Goal: Use online tool/utility: Utilize a website feature to perform a specific function

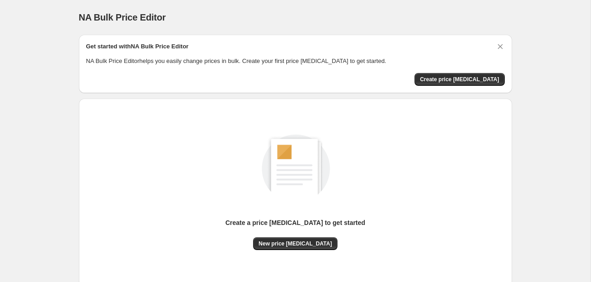
scroll to position [48, 0]
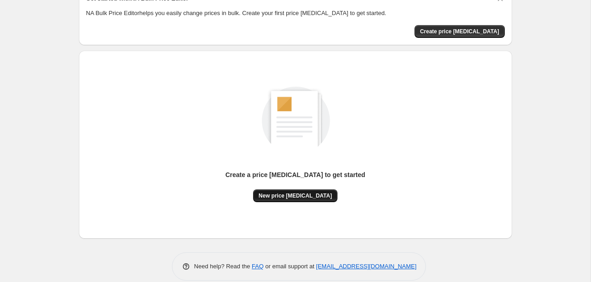
click at [304, 193] on span "New price change job" at bounding box center [295, 195] width 73 height 7
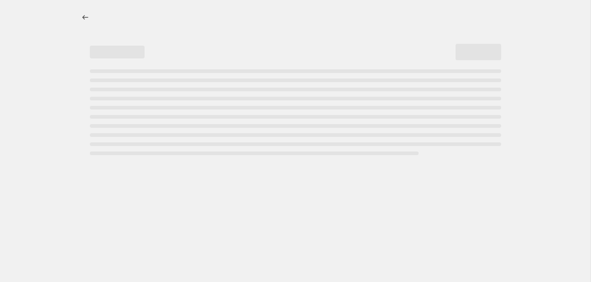
select select "percentage"
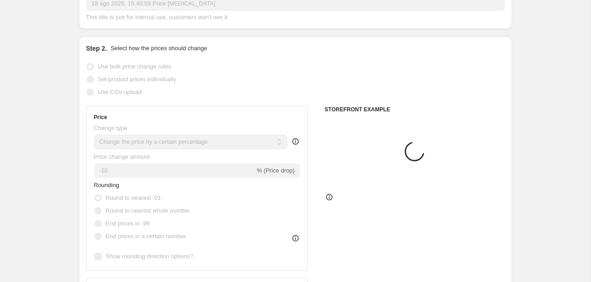
scroll to position [144, 0]
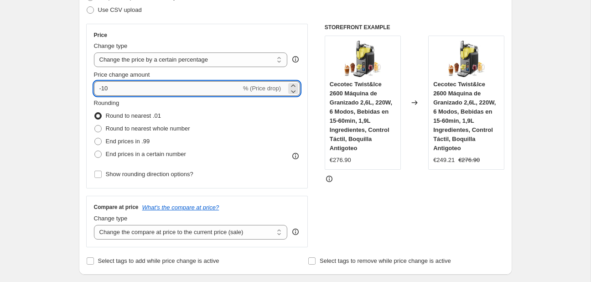
click at [202, 90] on input "-10" at bounding box center [167, 88] width 147 height 15
type input "-1"
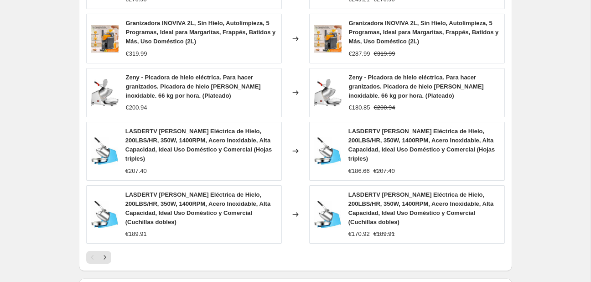
scroll to position [689, 0]
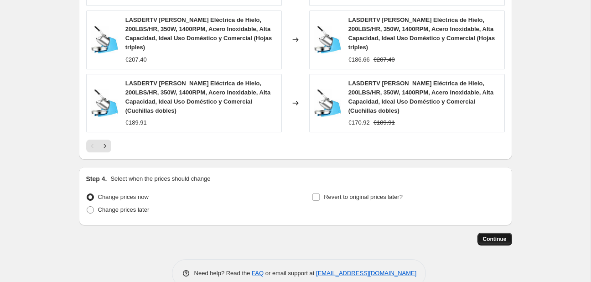
type input "-30"
click at [488, 235] on span "Continue" at bounding box center [495, 238] width 24 height 7
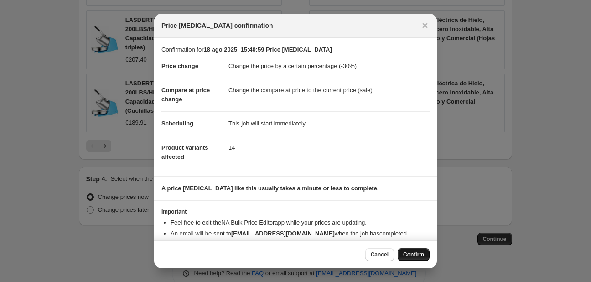
click at [408, 252] on span "Confirm" at bounding box center [413, 254] width 21 height 7
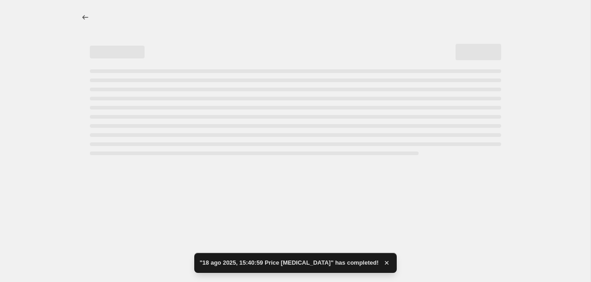
select select "percentage"
